Goal: Task Accomplishment & Management: Manage account settings

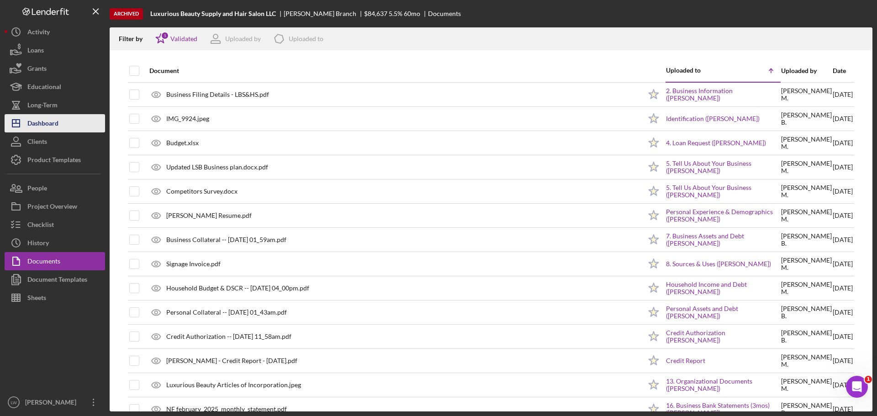
click at [54, 124] on div "Dashboard" at bounding box center [42, 124] width 31 height 21
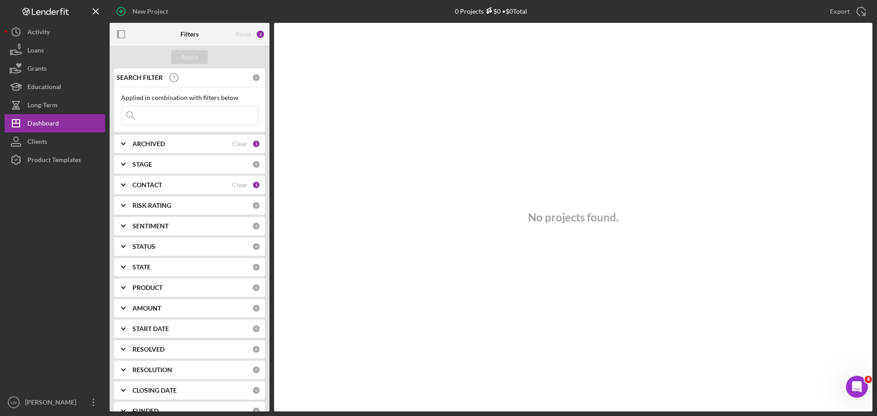
click at [150, 185] on b "CONTACT" at bounding box center [147, 184] width 30 height 7
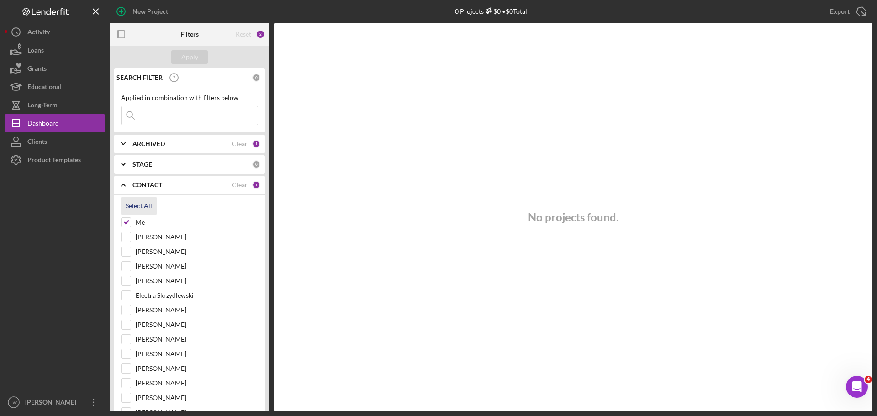
click at [133, 206] on div "Select All" at bounding box center [139, 206] width 26 height 18
checkbox input "true"
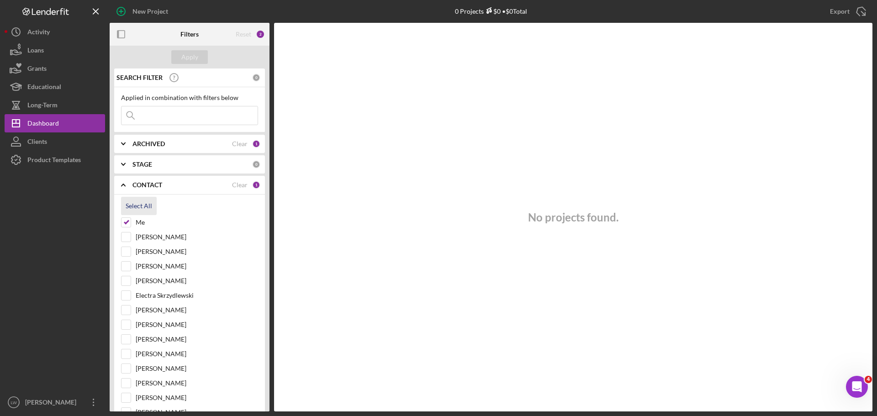
checkbox input "true"
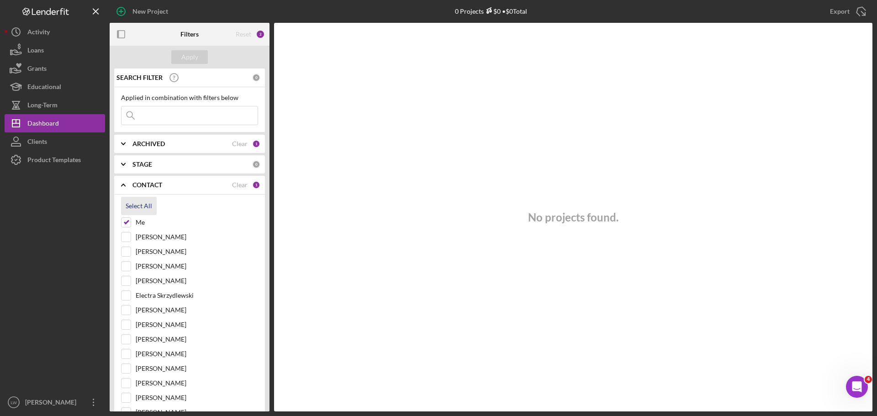
checkbox input "true"
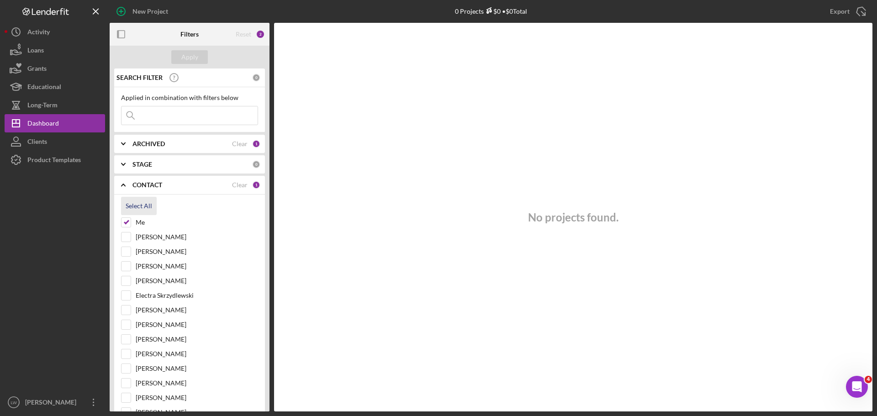
checkbox input "true"
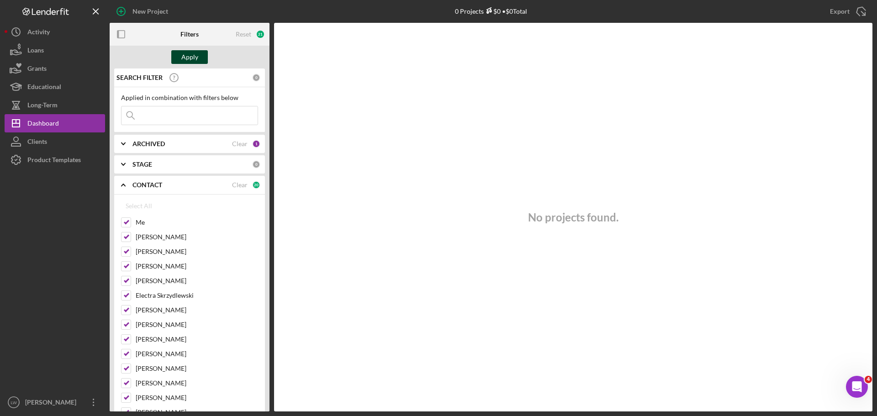
click at [189, 57] on div "Apply" at bounding box center [189, 57] width 17 height 14
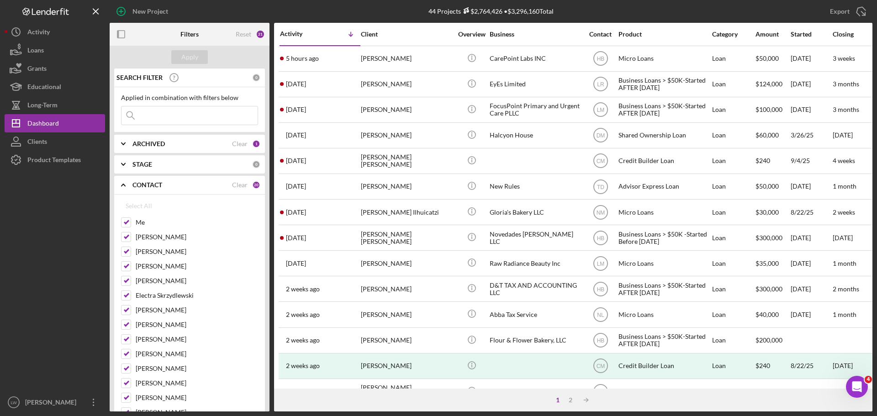
click at [179, 116] on input at bounding box center [189, 115] width 136 height 18
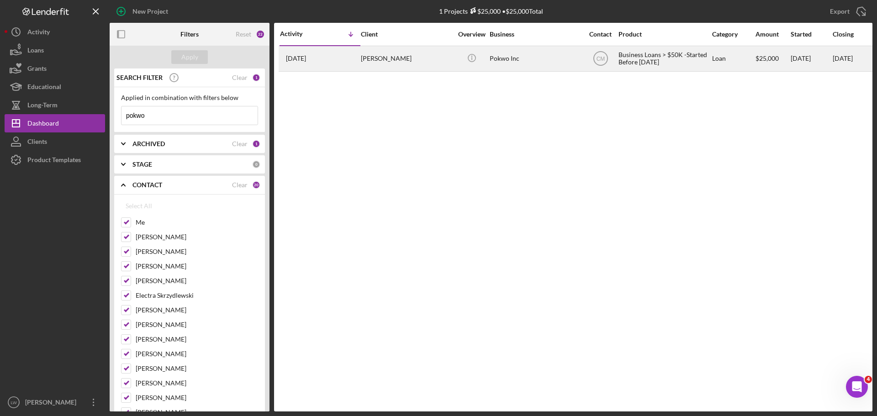
type input "pokwo"
click at [402, 58] on div "[PERSON_NAME]" at bounding box center [406, 59] width 91 height 24
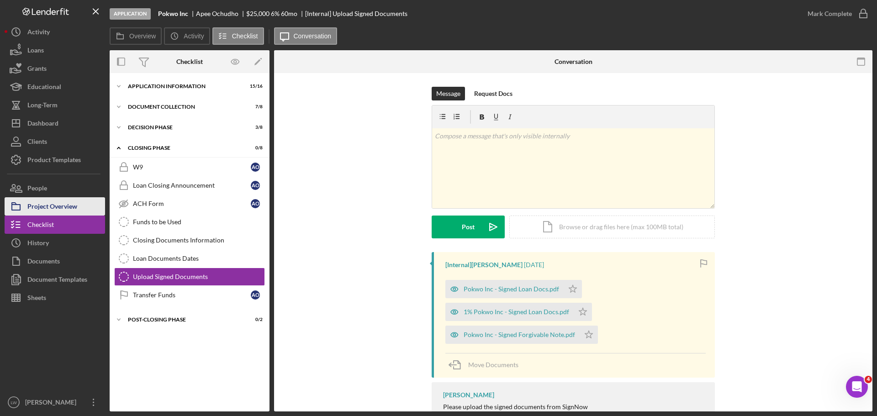
click at [42, 201] on div "Project Overview" at bounding box center [52, 207] width 50 height 21
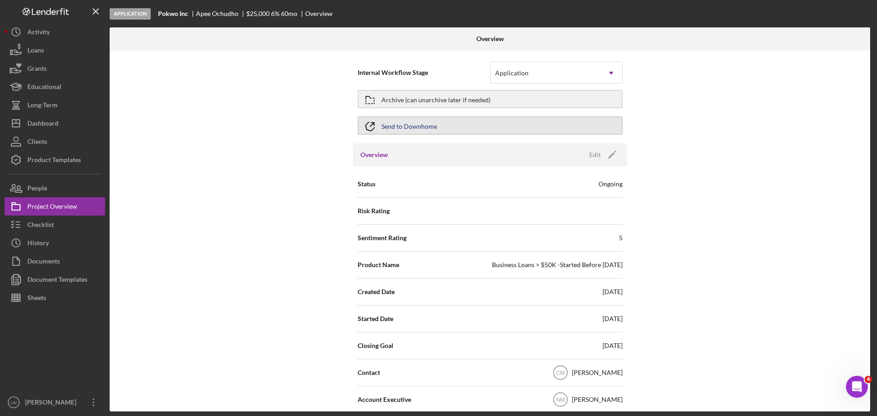
click at [399, 128] on div "Send to Downhome" at bounding box center [409, 125] width 56 height 16
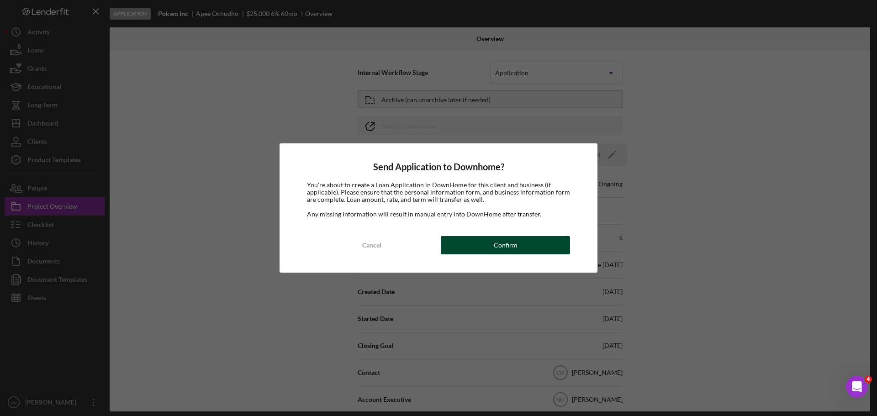
click at [500, 242] on div "Confirm" at bounding box center [506, 245] width 24 height 18
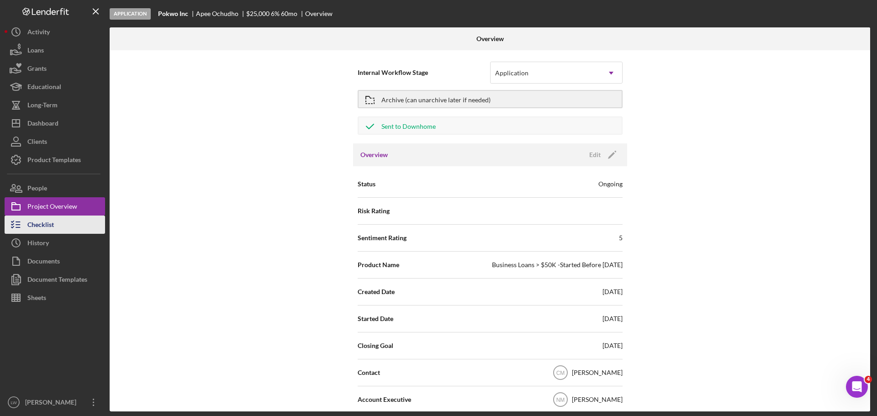
click at [36, 231] on div "Checklist" at bounding box center [40, 226] width 26 height 21
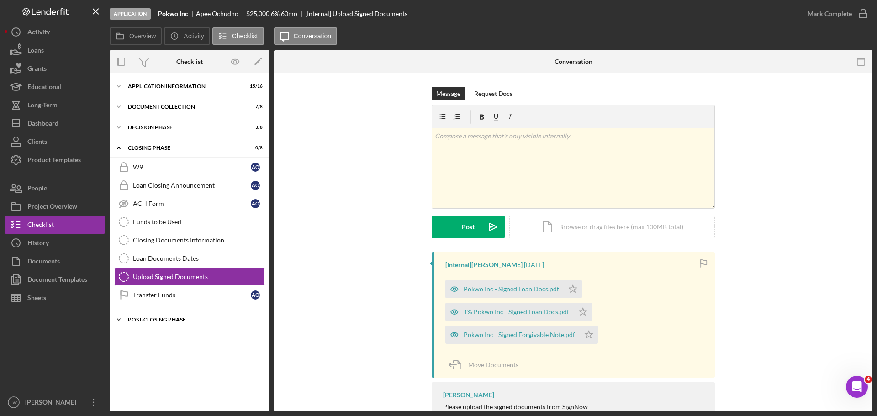
click at [115, 321] on icon "Icon/Expander" at bounding box center [119, 319] width 18 height 18
click at [156, 258] on div "Loan Documents Dates" at bounding box center [198, 258] width 131 height 7
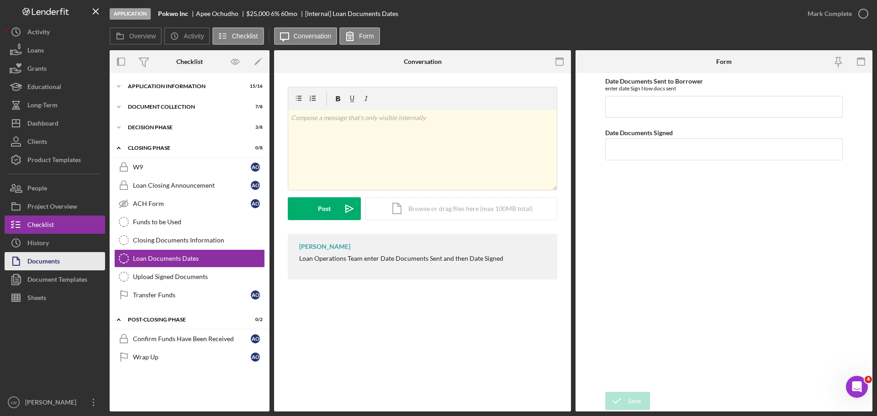
click at [41, 258] on div "Documents" at bounding box center [43, 262] width 32 height 21
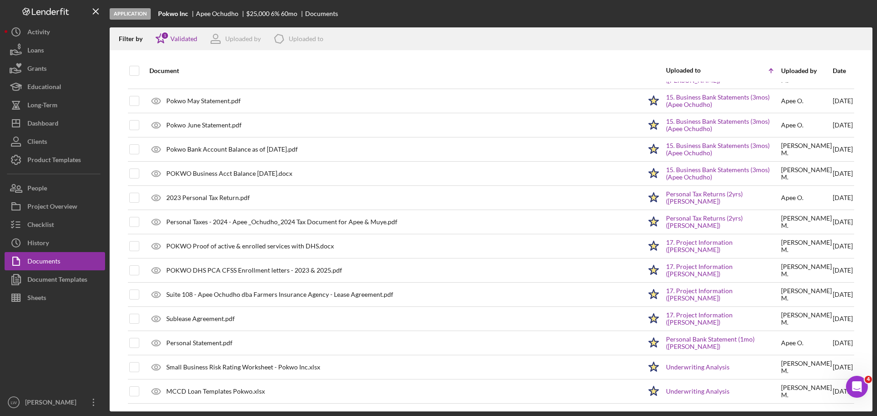
scroll to position [261, 0]
click at [54, 282] on div "Document Templates" at bounding box center [57, 280] width 60 height 21
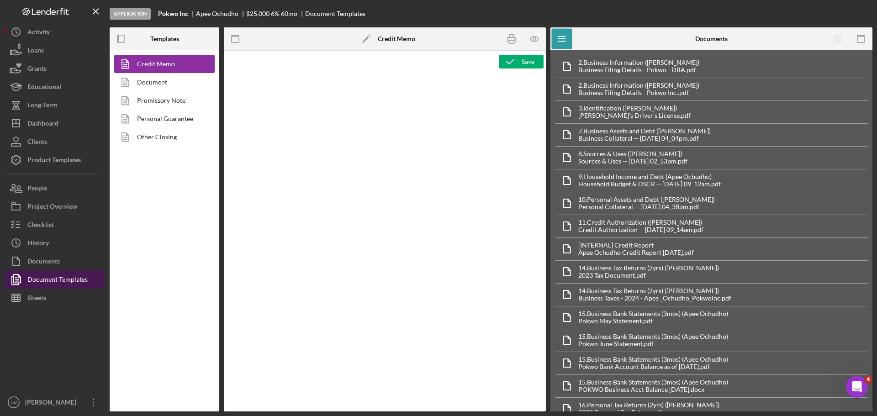
type textarea "<h2>MCCD Loan Presentation-<span id="Org_Title" class="template-field mceNonEdi…"
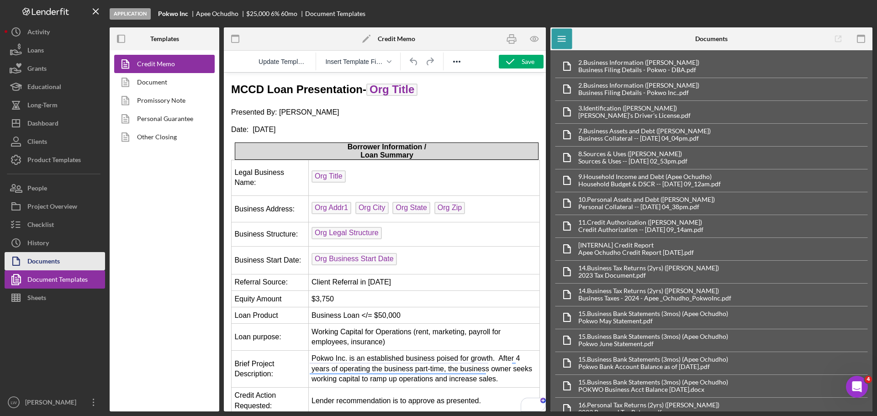
click at [43, 261] on div "Documents" at bounding box center [43, 262] width 32 height 21
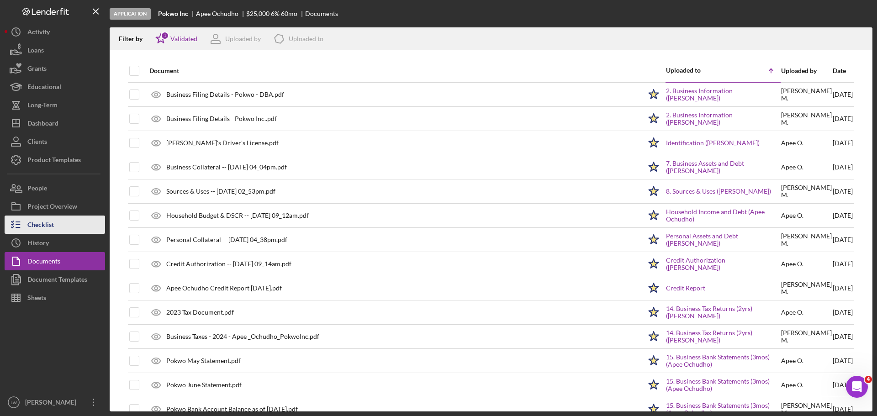
click at [35, 228] on div "Checklist" at bounding box center [40, 226] width 26 height 21
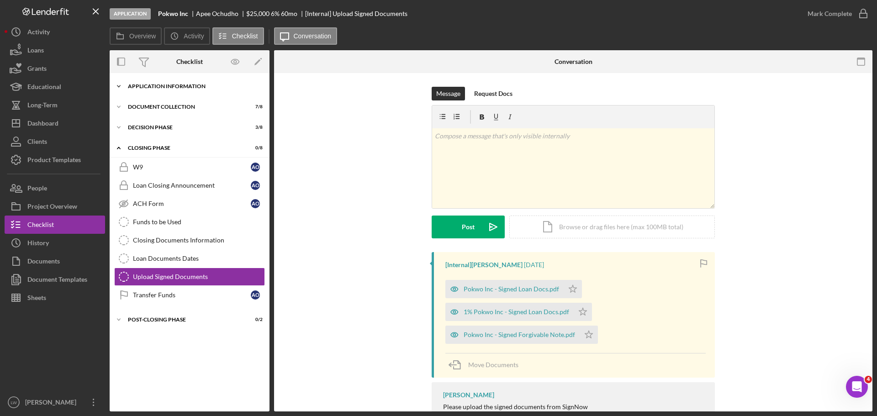
click at [116, 83] on icon "Icon/Expander" at bounding box center [119, 86] width 18 height 18
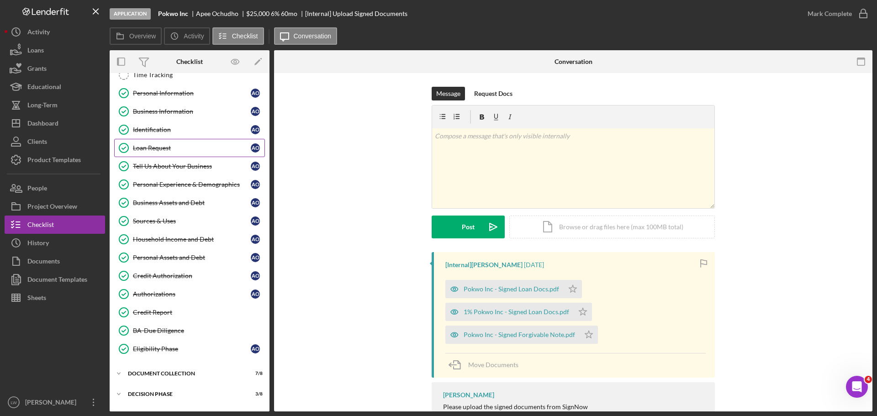
scroll to position [46, 0]
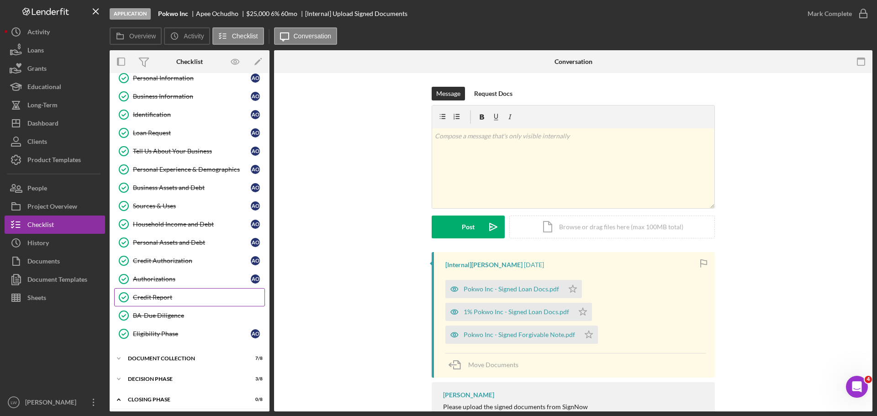
click at [141, 296] on div "Credit Report" at bounding box center [198, 297] width 131 height 7
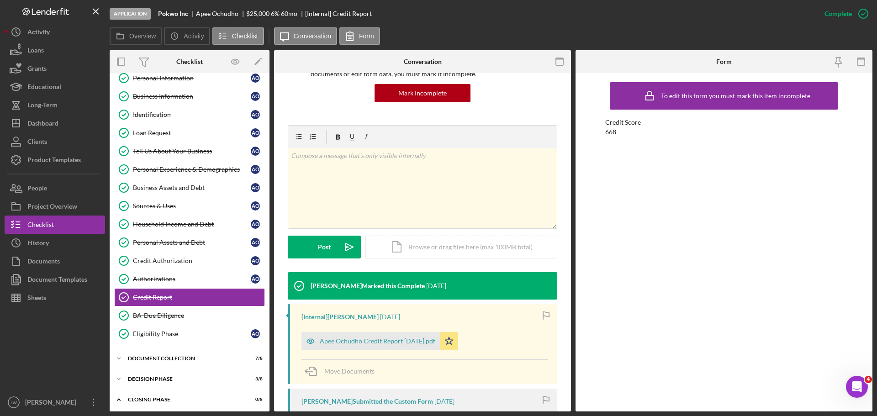
scroll to position [228, 0]
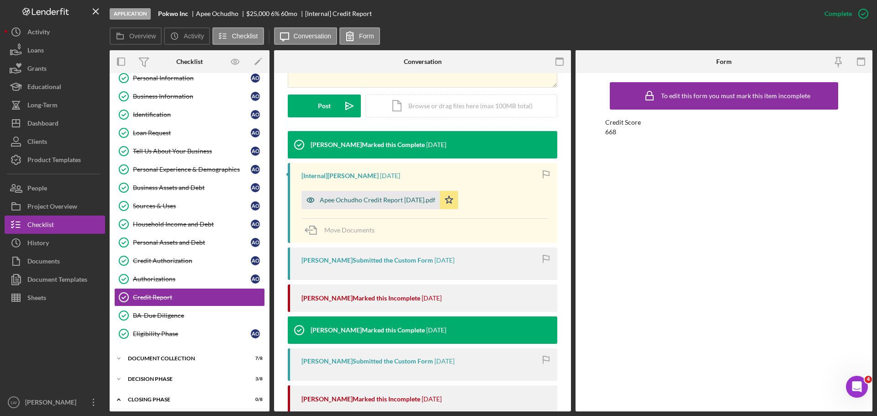
click at [387, 202] on div "Apee Ochudho Credit Report [DATE].pdf" at bounding box center [378, 199] width 116 height 7
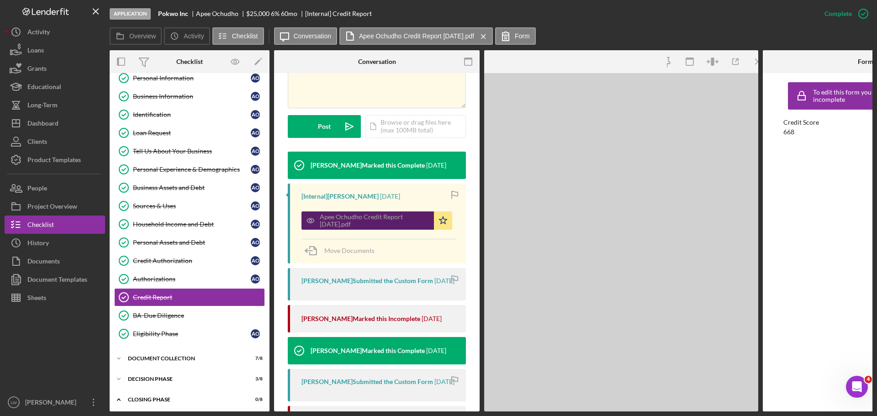
scroll to position [238, 0]
